Goal: Transaction & Acquisition: Obtain resource

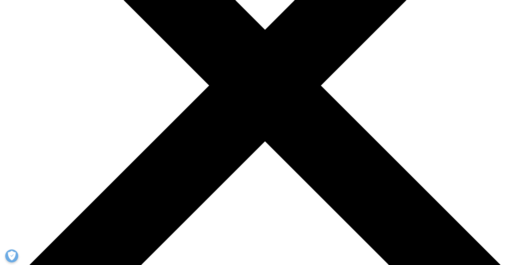
scroll to position [287, 0]
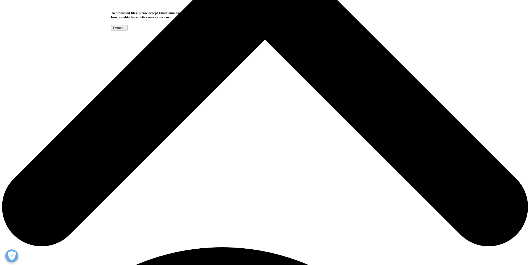
click at [127, 30] on input "I Accept" at bounding box center [119, 27] width 16 height 5
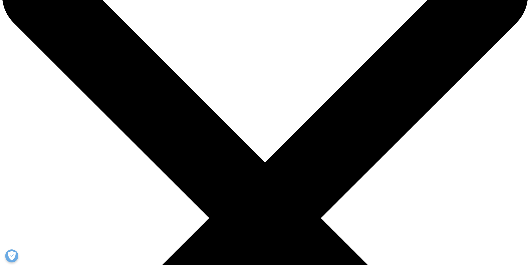
scroll to position [52, 0]
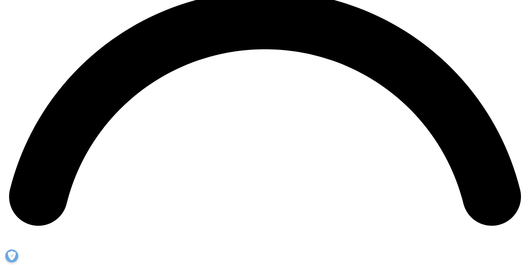
scroll to position [1458, 0]
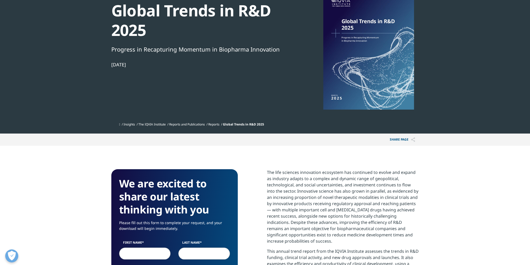
scroll to position [78, 0]
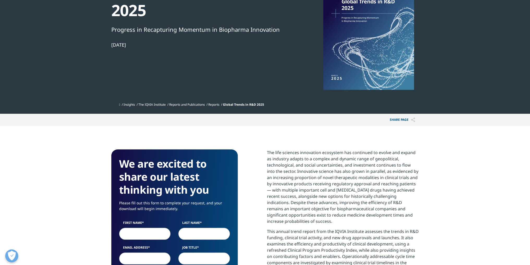
click at [119, 228] on label "First Name" at bounding box center [145, 224] width 52 height 7
click at [119, 228] on input "First Name" at bounding box center [145, 234] width 52 height 12
click at [122, 233] on input "First Name" at bounding box center [145, 234] width 52 height 12
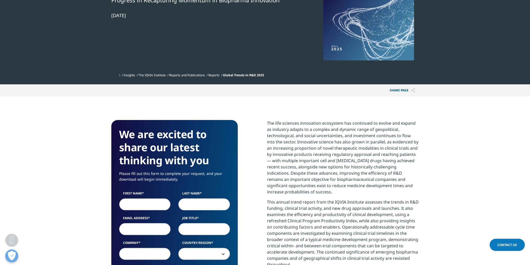
scroll to position [156, 0]
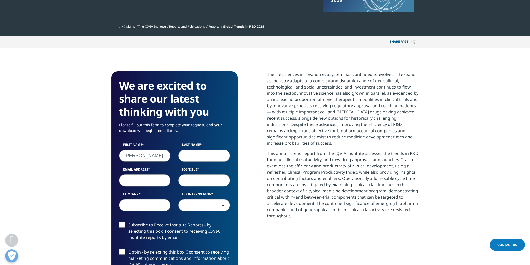
type input "Blake"
type input "Phillips"
type input "B"
type input "bphillips@shorecp.com"
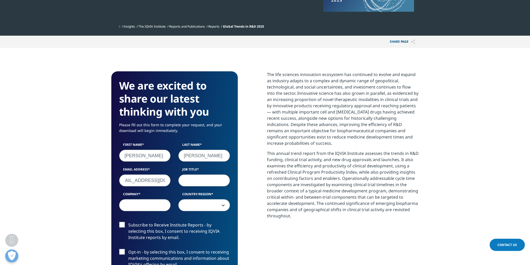
scroll to position [0, 0]
click at [239, 175] on div "We are excited to share our latest thinking with you Please fill out this form …" at bounding box center [265, 215] width 308 height 288
click at [226, 183] on input "Job Title" at bounding box center [204, 181] width 52 height 12
type input "N/A"
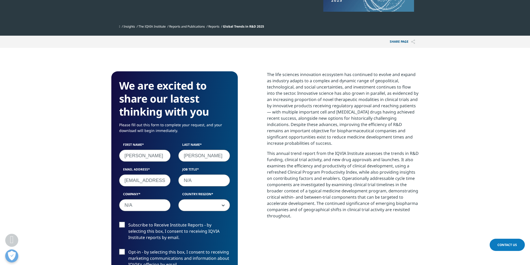
click at [195, 214] on div "First Name Blake Last Name Phillips Email Address bphillips@shorecp.com Job Tit…" at bounding box center [174, 180] width 119 height 74
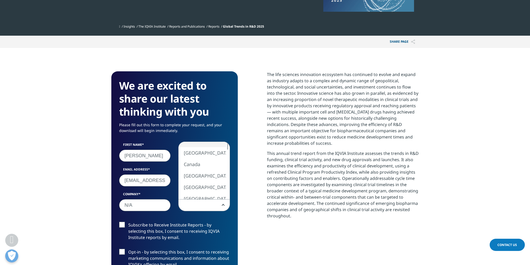
click at [198, 205] on span at bounding box center [204, 206] width 51 height 12
select select "[GEOGRAPHIC_DATA]"
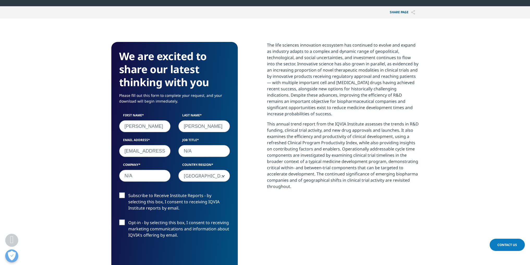
scroll to position [235, 0]
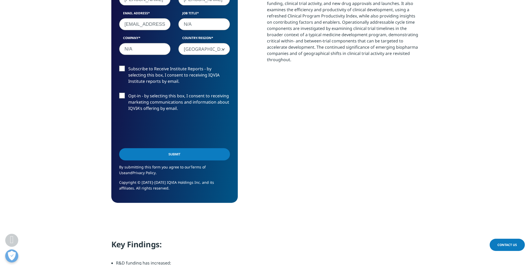
click at [166, 153] on input "Submit" at bounding box center [174, 154] width 111 height 12
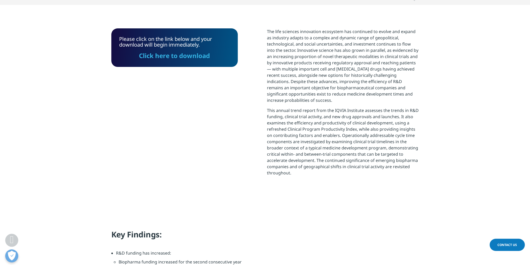
scroll to position [157, 0]
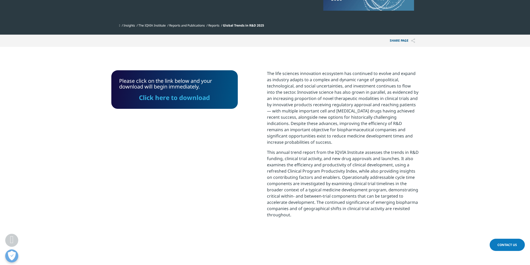
drag, startPoint x: 190, startPoint y: 104, endPoint x: 191, endPoint y: 96, distance: 7.6
click at [190, 104] on div "Please click on the link below and your download will begin immediately. Click …" at bounding box center [174, 89] width 126 height 39
click at [191, 96] on link "Click here to download" at bounding box center [174, 97] width 71 height 9
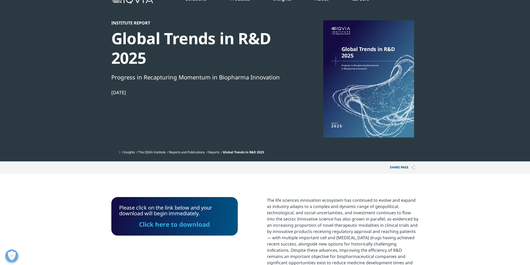
scroll to position [0, 0]
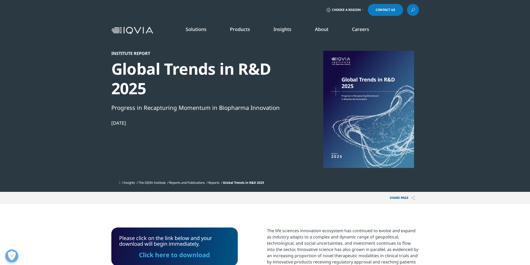
click at [264, 121] on link "READ MORE" at bounding box center [279, 120] width 54 height 4
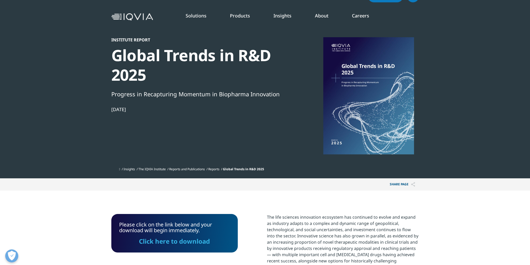
scroll to position [26, 0]
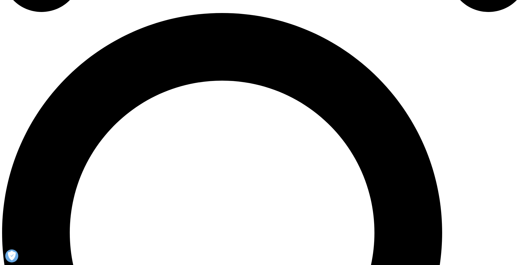
scroll to position [443, 0]
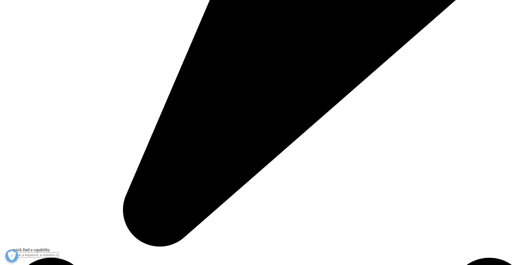
scroll to position [1931, 0]
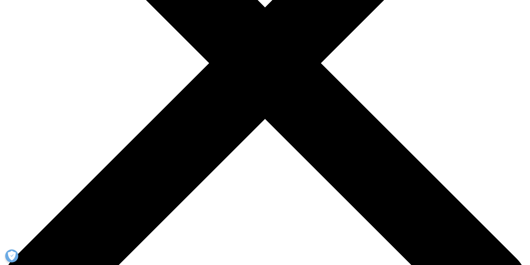
scroll to position [208, 0]
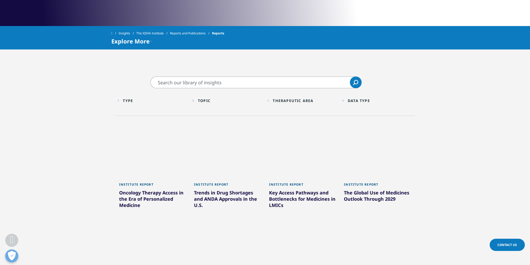
click at [258, 79] on input "Search" at bounding box center [255, 83] width 211 height 12
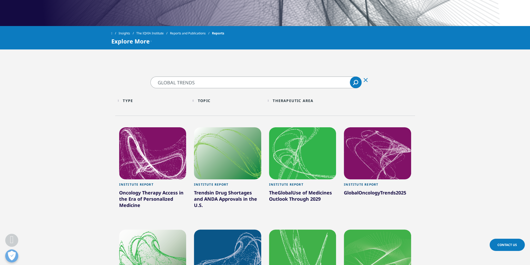
click at [212, 88] on input "GLOBAL TRENDS" at bounding box center [255, 83] width 211 height 12
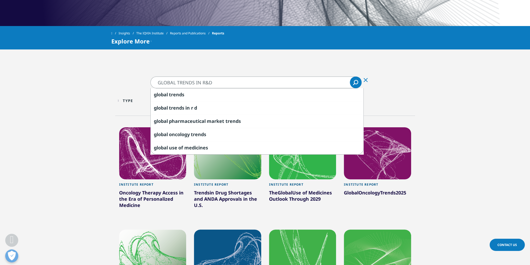
type input "GLOBAL TRENDS IN R&D"
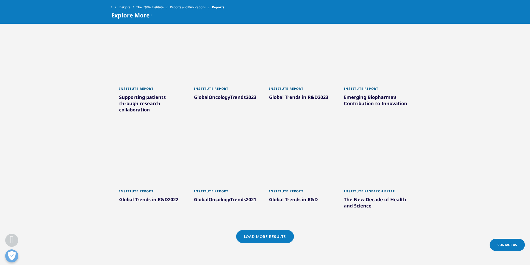
scroll to position [417, 0]
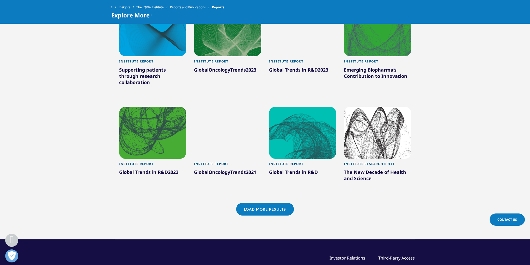
click at [286, 159] on link "Institute Report Global Trends in R&D" at bounding box center [302, 174] width 67 height 30
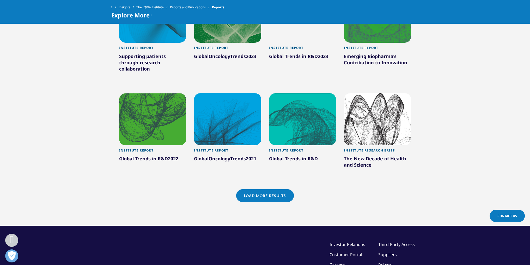
scroll to position [443, 0]
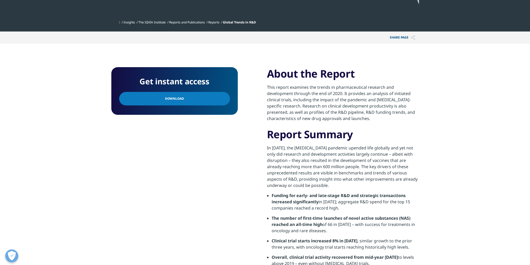
scroll to position [182, 0]
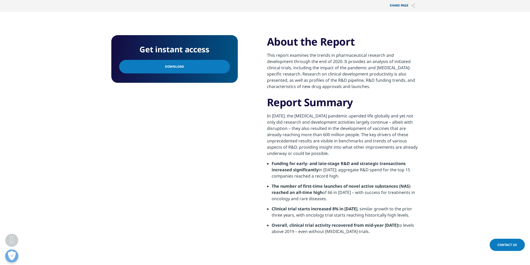
click at [201, 67] on link "Download" at bounding box center [174, 67] width 111 height 14
